Goal: Transaction & Acquisition: Purchase product/service

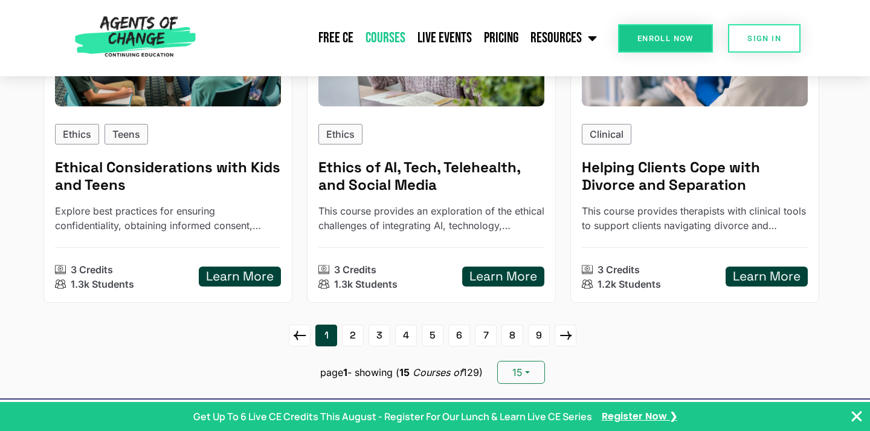
scroll to position [1643, 0]
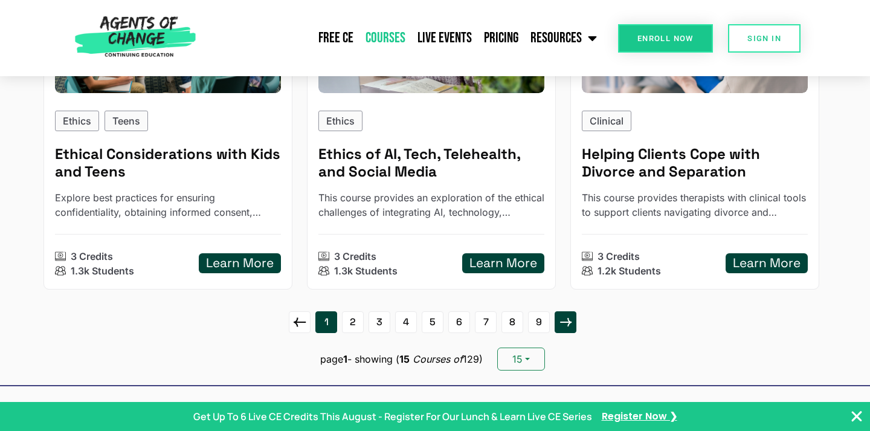
click at [567, 323] on icon at bounding box center [566, 321] width 20 height 19
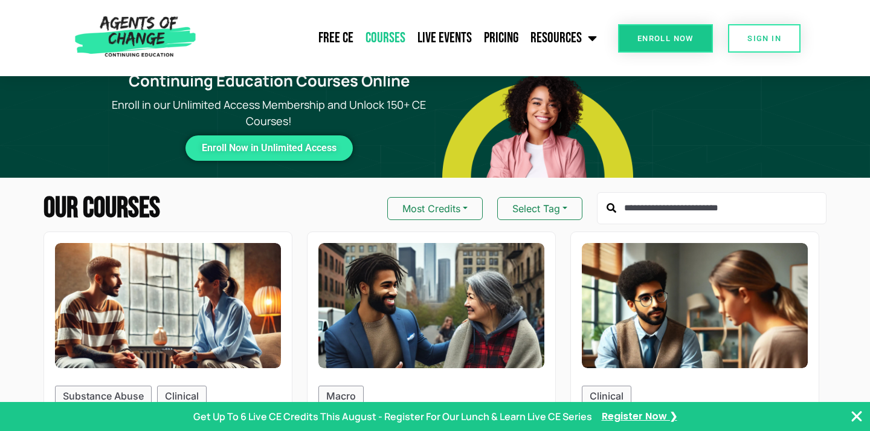
scroll to position [24, 0]
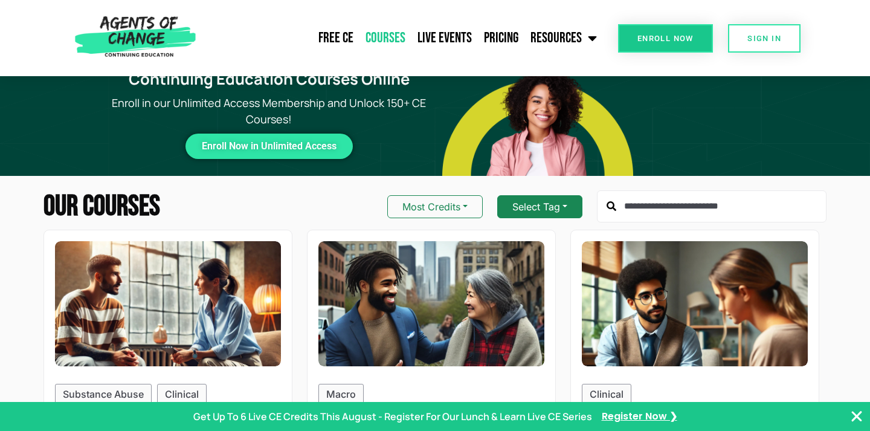
click at [559, 203] on button "Select Tag" at bounding box center [539, 206] width 85 height 23
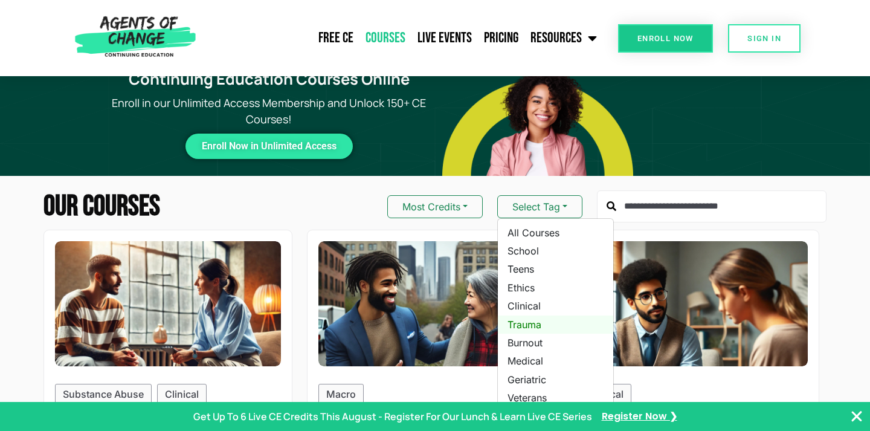
click at [543, 319] on link "Trauma" at bounding box center [555, 324] width 115 height 18
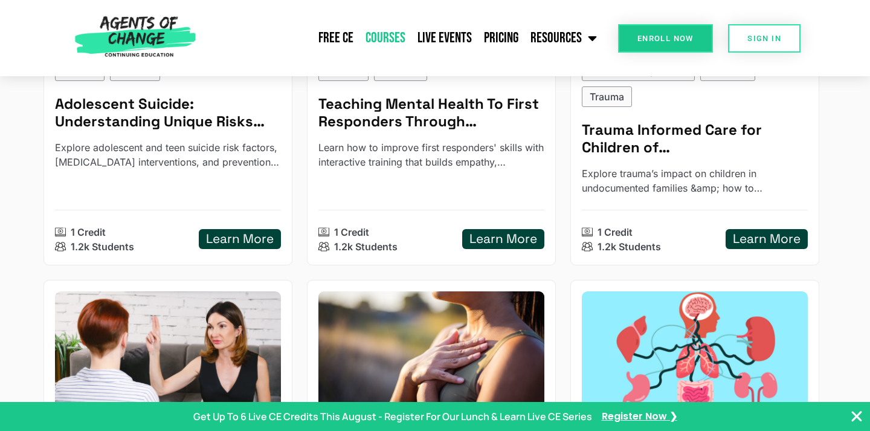
scroll to position [3479, 0]
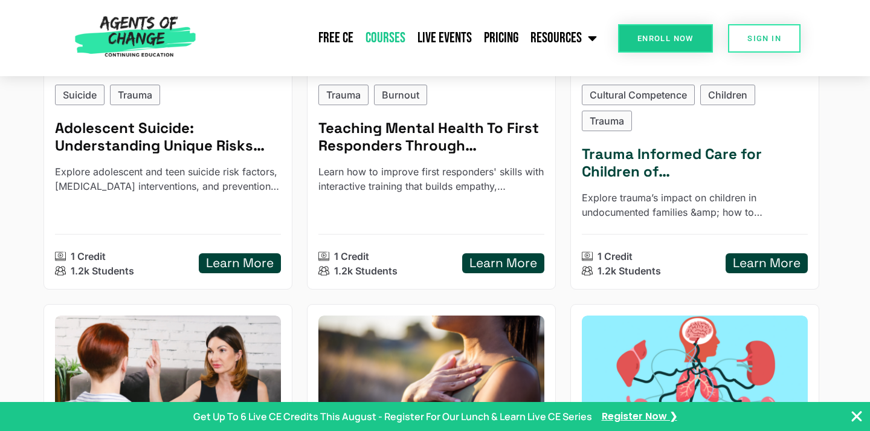
click at [756, 259] on h5 "Learn More" at bounding box center [767, 262] width 68 height 15
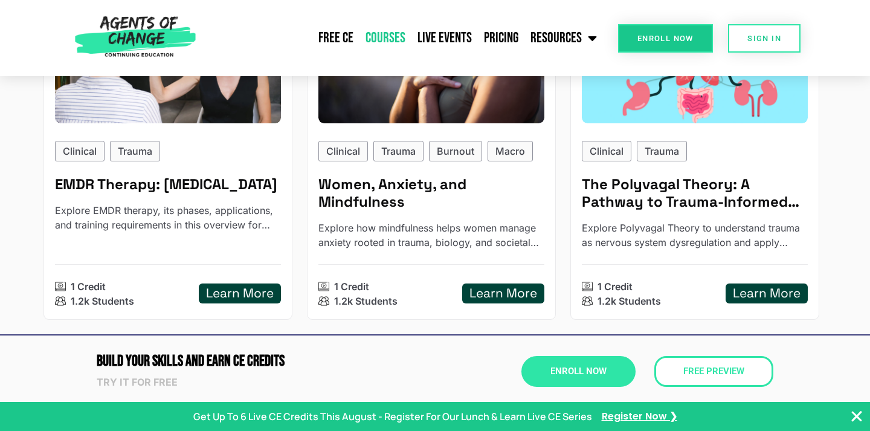
scroll to position [3793, 0]
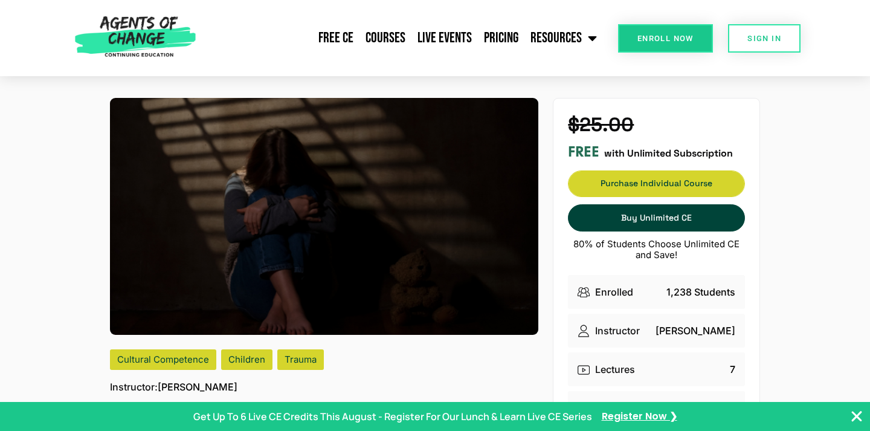
click at [656, 182] on span "Purchase Individual Course" at bounding box center [656, 183] width 176 height 8
